Goal: Find specific page/section: Find specific page/section

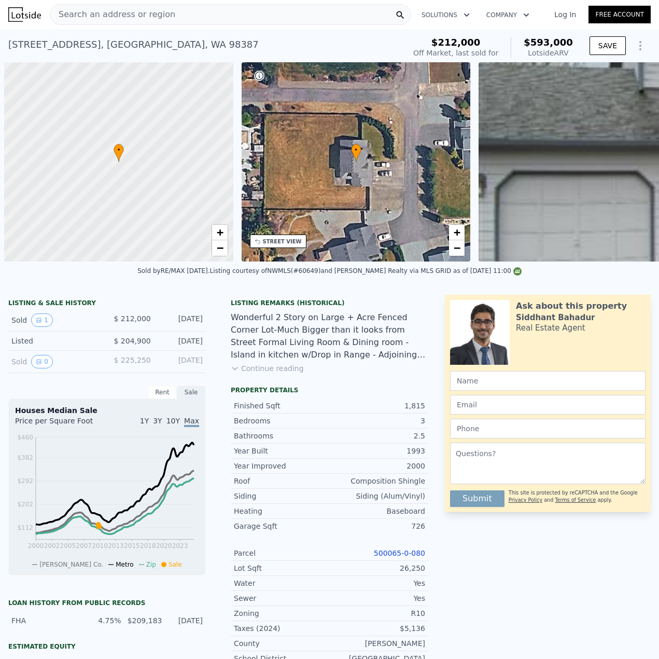
scroll to position [0, 4]
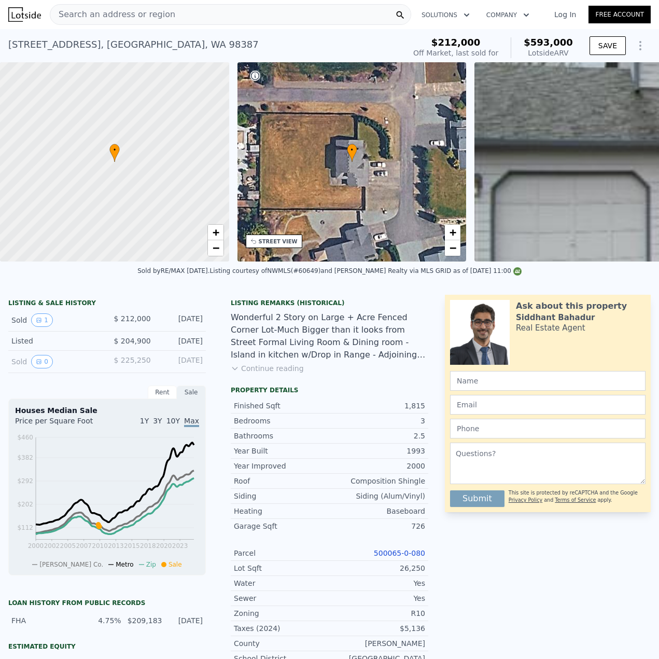
drag, startPoint x: 615, startPoint y: 488, endPoint x: 263, endPoint y: 423, distance: 357.5
click at [287, 22] on div "Search an address or region" at bounding box center [231, 14] width 362 height 21
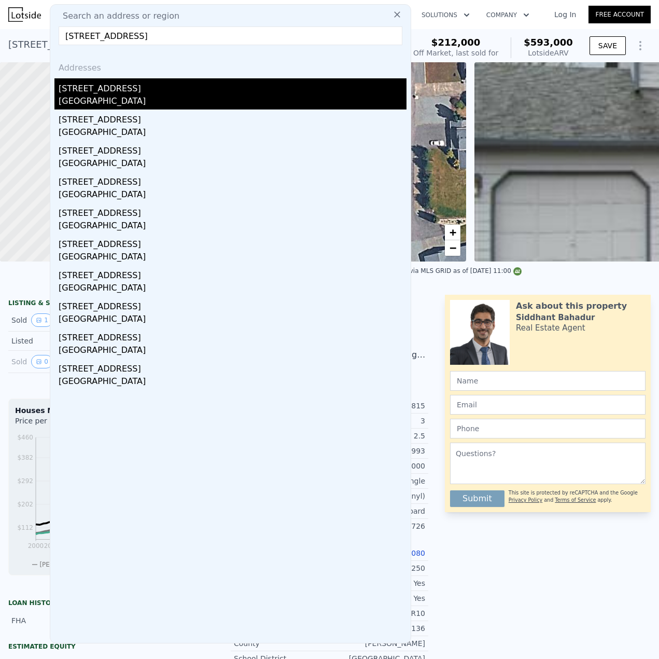
type input "[STREET_ADDRESS]"
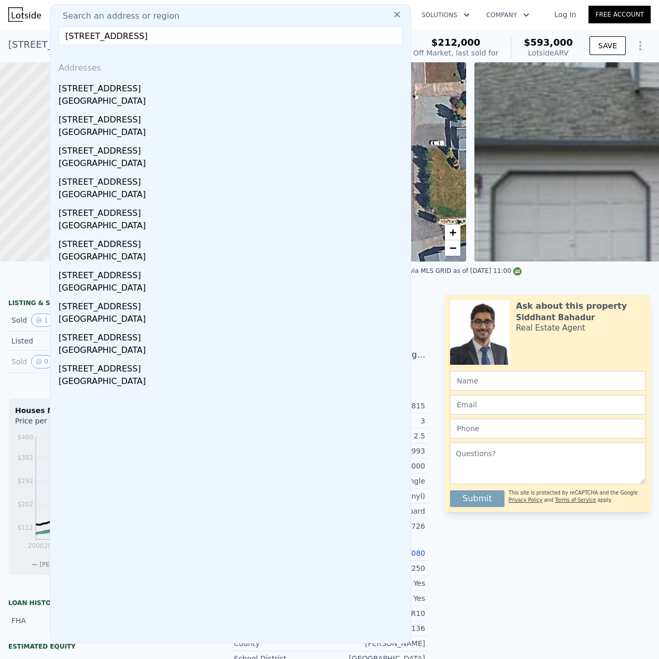
drag, startPoint x: 110, startPoint y: 89, endPoint x: 118, endPoint y: 95, distance: 10.0
click at [110, 89] on div "[STREET_ADDRESS]" at bounding box center [233, 86] width 348 height 17
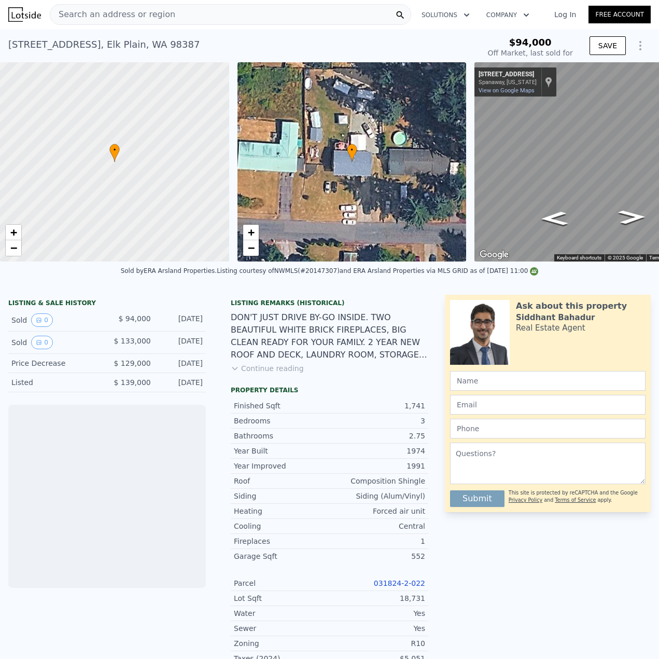
click at [115, 17] on span "Search an address or region" at bounding box center [112, 14] width 125 height 12
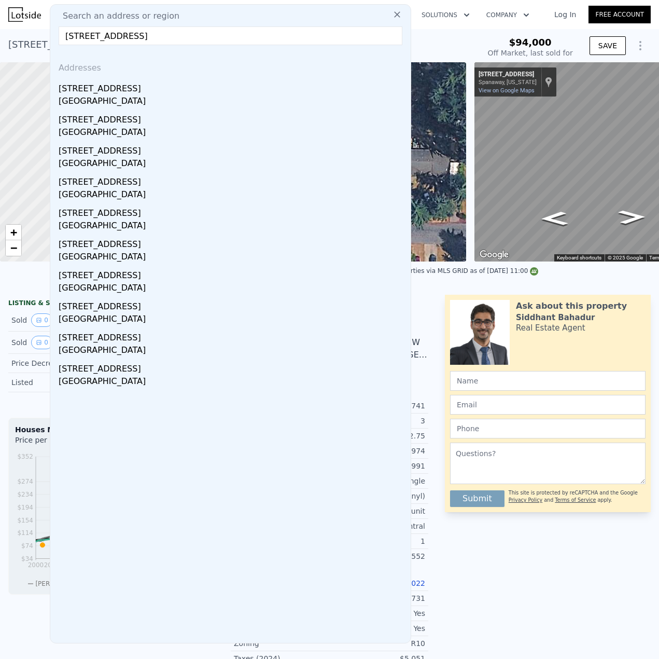
drag, startPoint x: 263, startPoint y: 37, endPoint x: 132, endPoint y: 46, distance: 131.5
click at [132, 46] on div "Search an address or region [STREET_ADDRESS] Addresses [STREET_ADDRESS] [STREET…" at bounding box center [231, 323] width 362 height 639
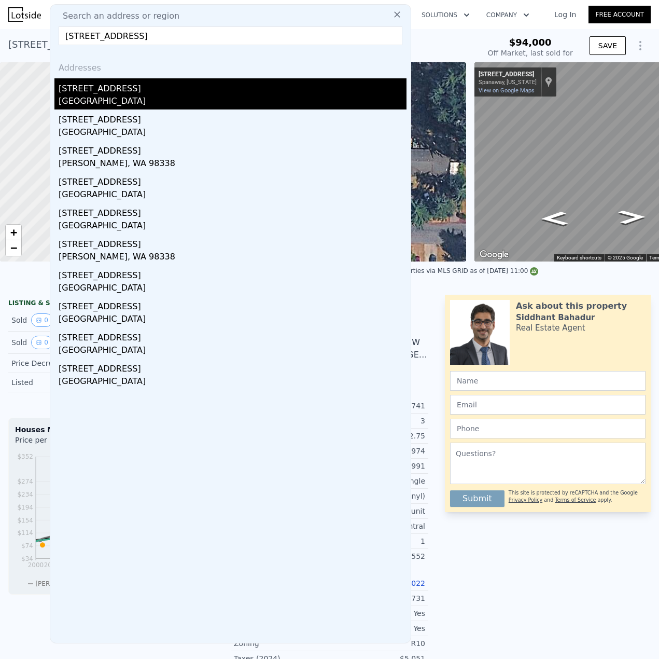
type input "[STREET_ADDRESS]"
click at [115, 91] on div "[STREET_ADDRESS]" at bounding box center [233, 86] width 348 height 17
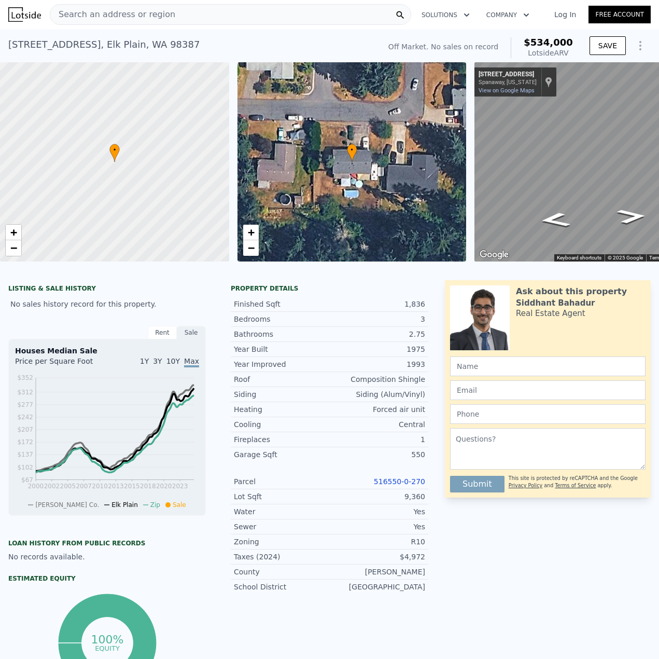
click at [408, 485] on link "516550-0-270" at bounding box center [399, 481] width 51 height 8
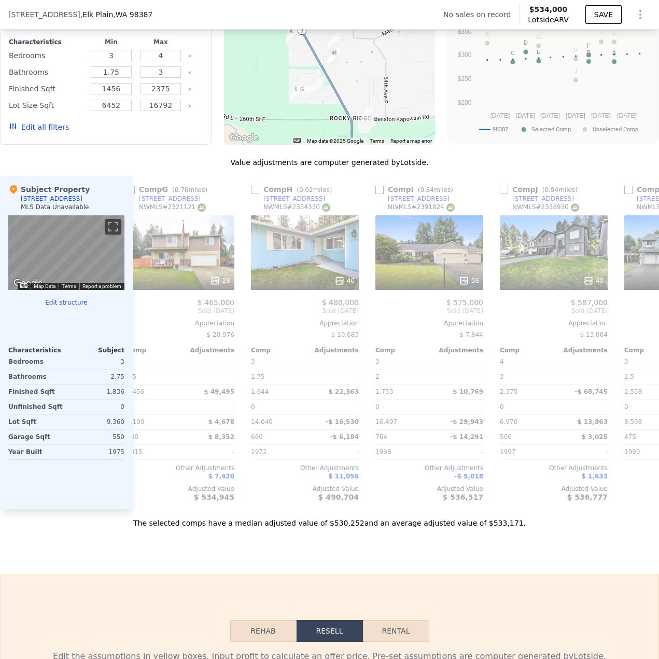
scroll to position [0, 775]
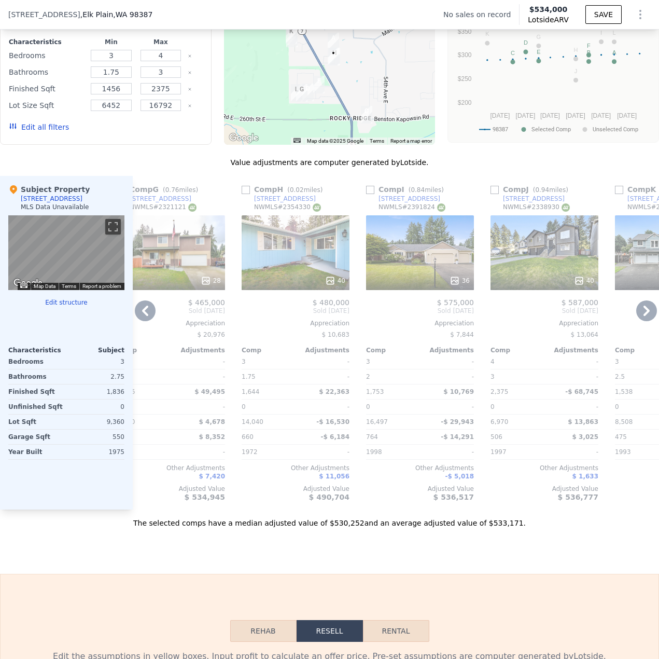
click at [140, 317] on icon at bounding box center [145, 310] width 21 height 21
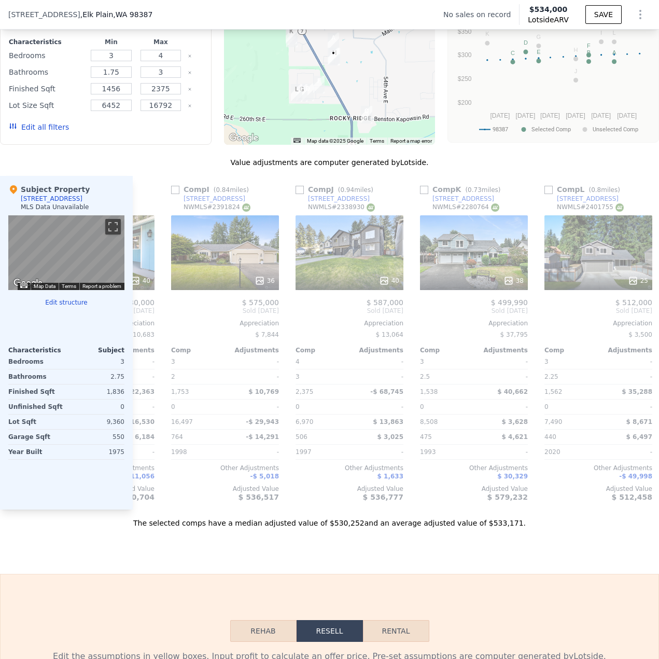
scroll to position [0, 1000]
